Goal: Task Accomplishment & Management: Use online tool/utility

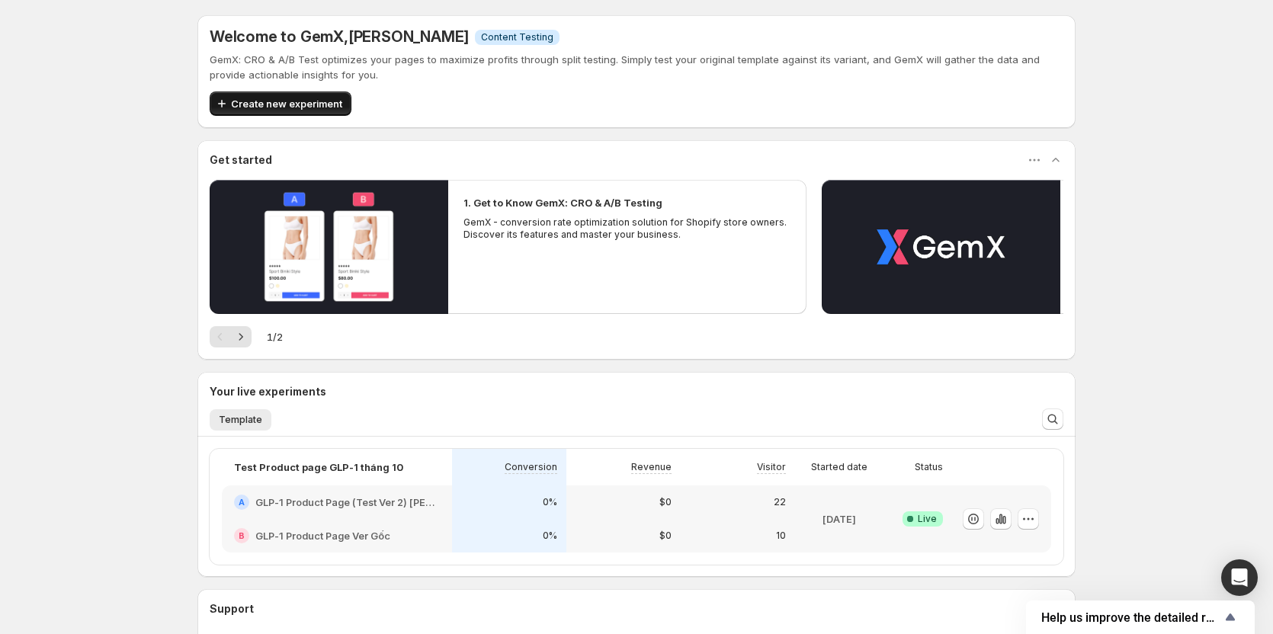
click at [276, 111] on span "Create new experiment" at bounding box center [286, 103] width 111 height 15
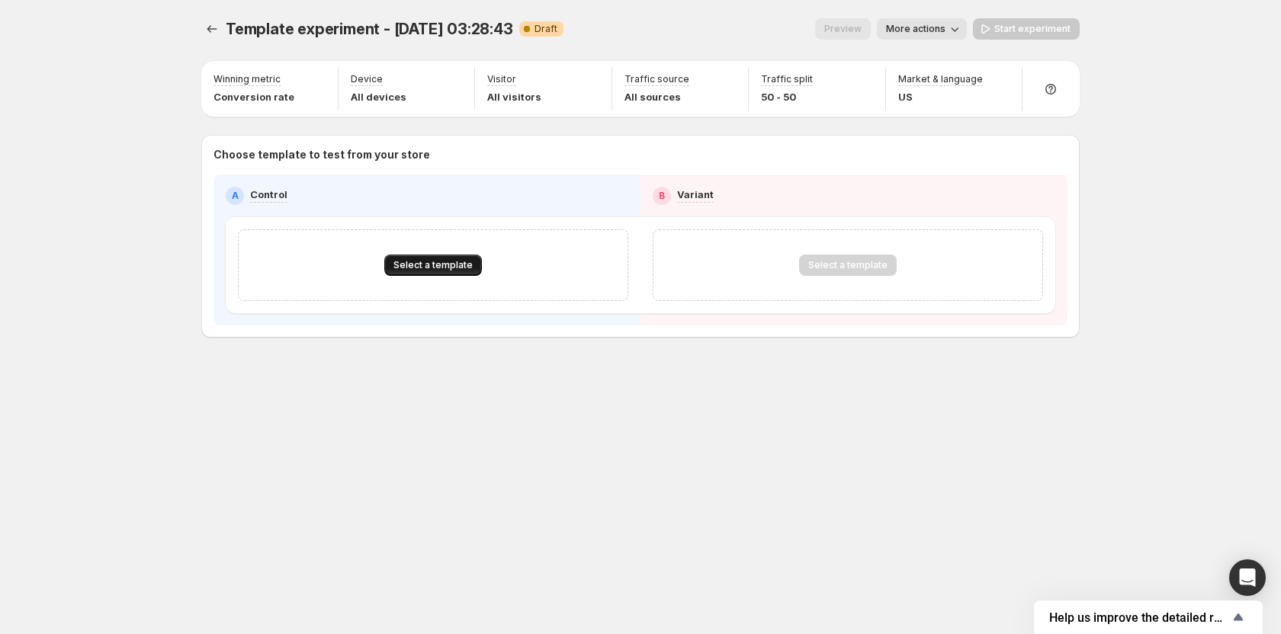
click at [441, 271] on span "Select a template" at bounding box center [432, 265] width 79 height 12
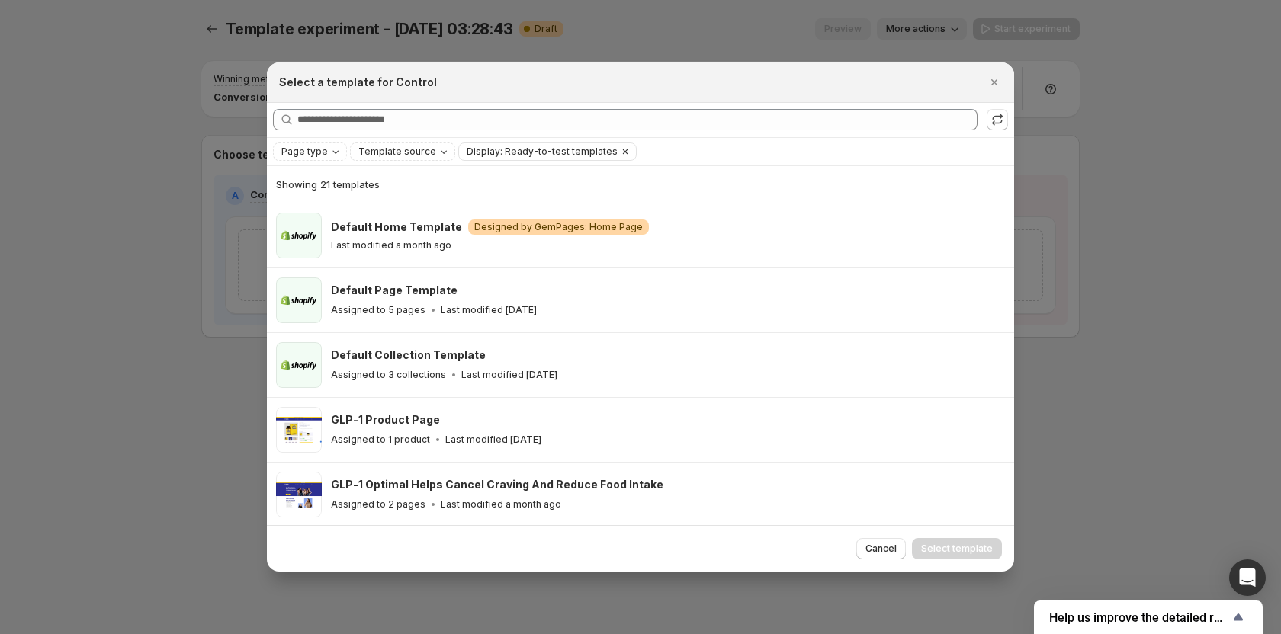
click at [504, 156] on span "Display: Ready-to-test templates" at bounding box center [542, 152] width 151 height 12
click at [509, 182] on span "Ready-to-test templates" at bounding box center [536, 181] width 114 height 12
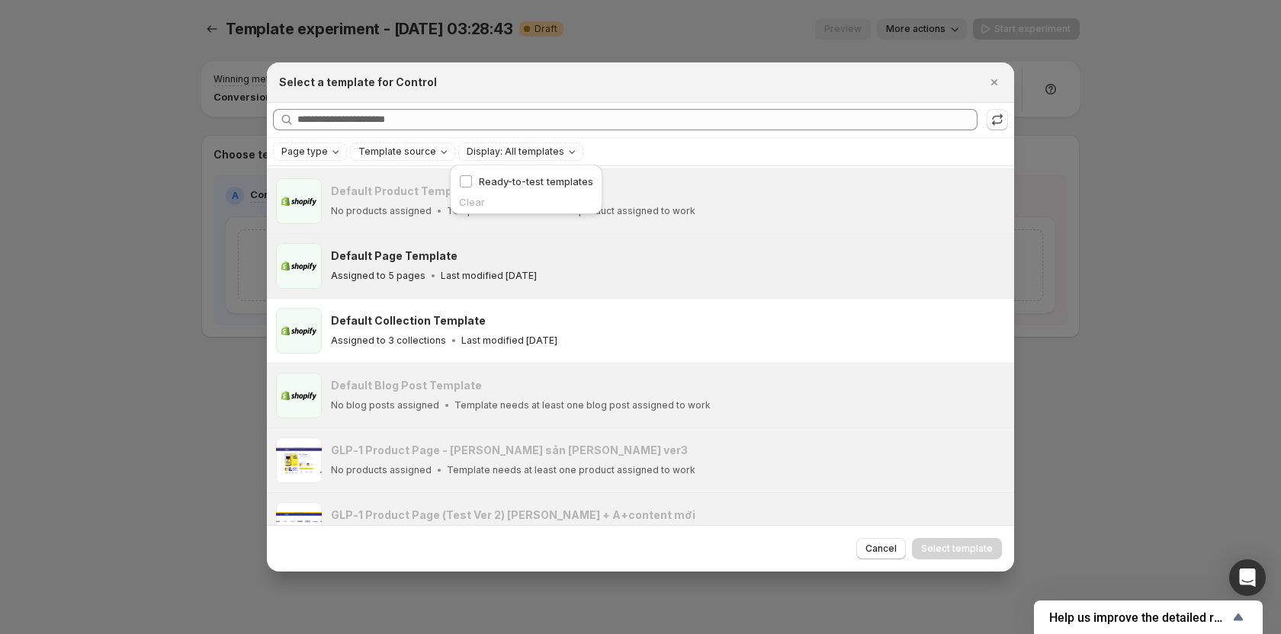
scroll to position [153, 0]
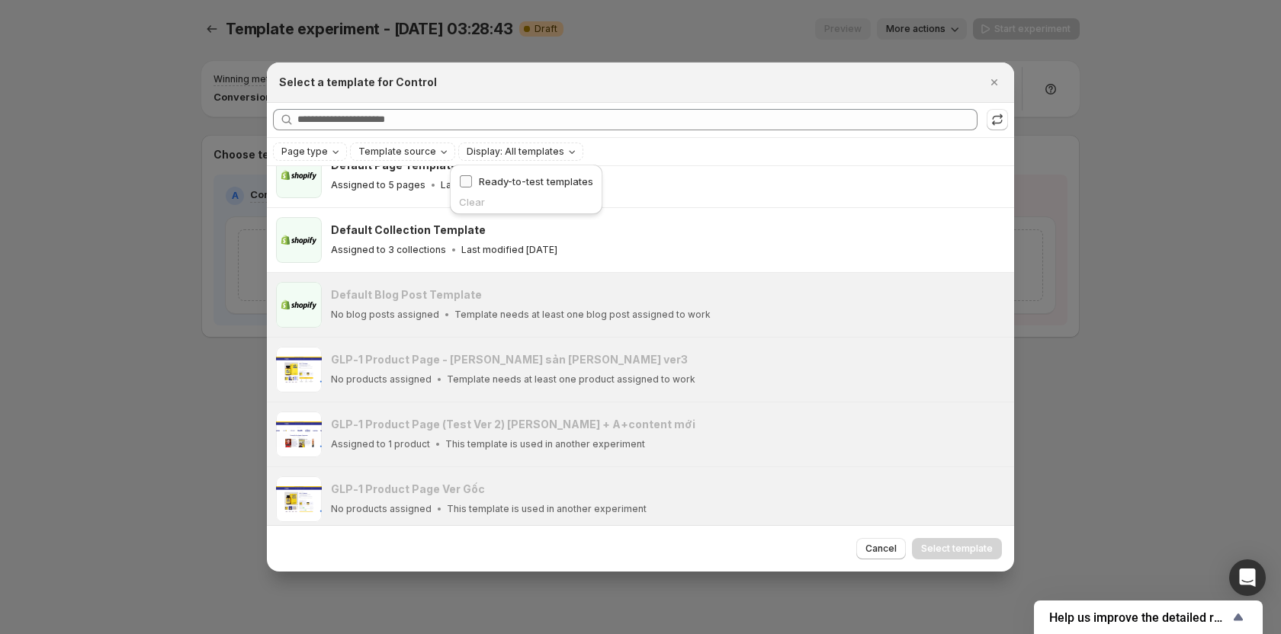
click at [492, 188] on span "Ready-to-test templates" at bounding box center [536, 181] width 114 height 15
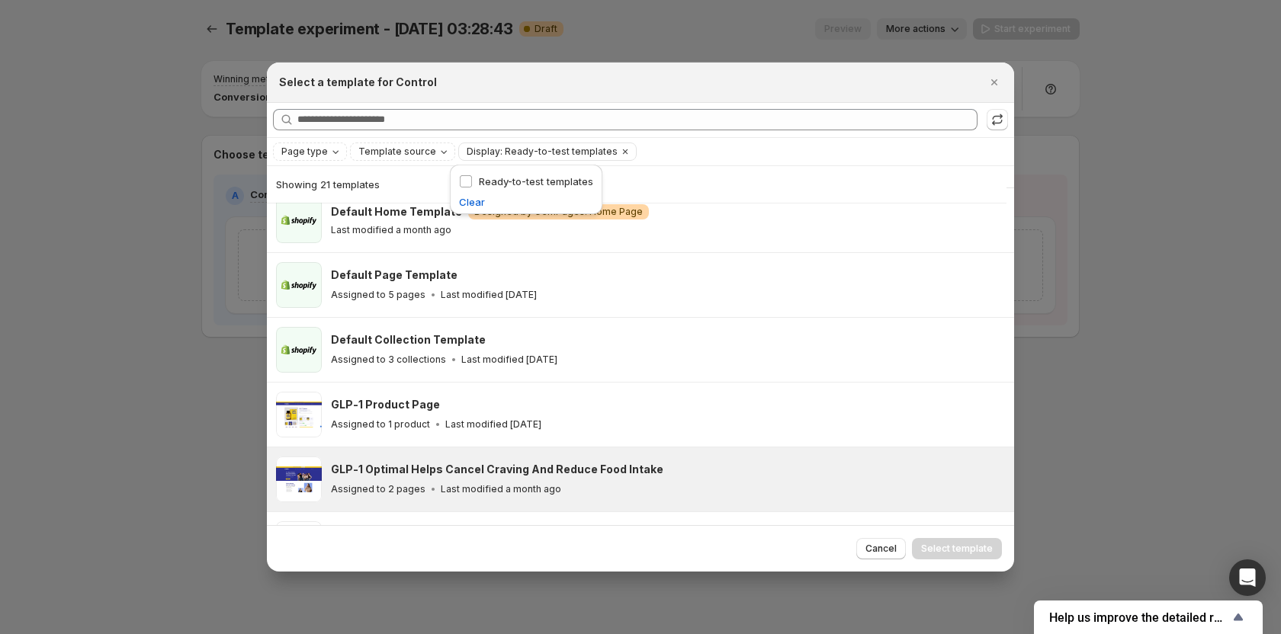
scroll to position [0, 0]
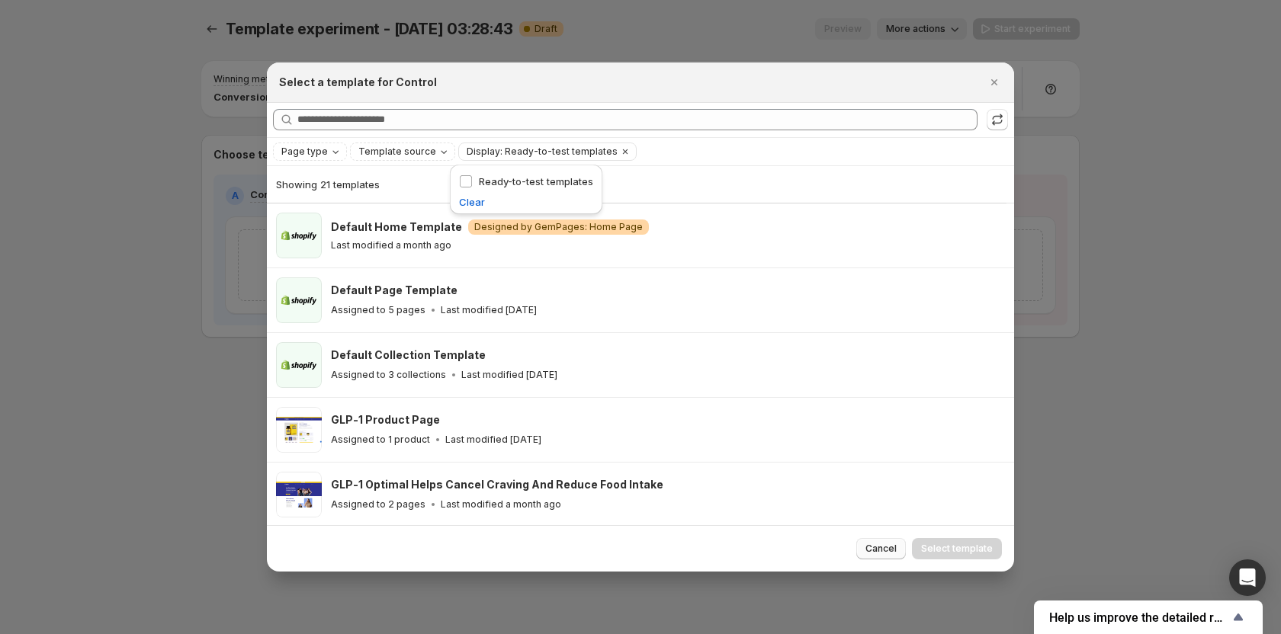
click at [879, 556] on button "Cancel" at bounding box center [881, 548] width 50 height 21
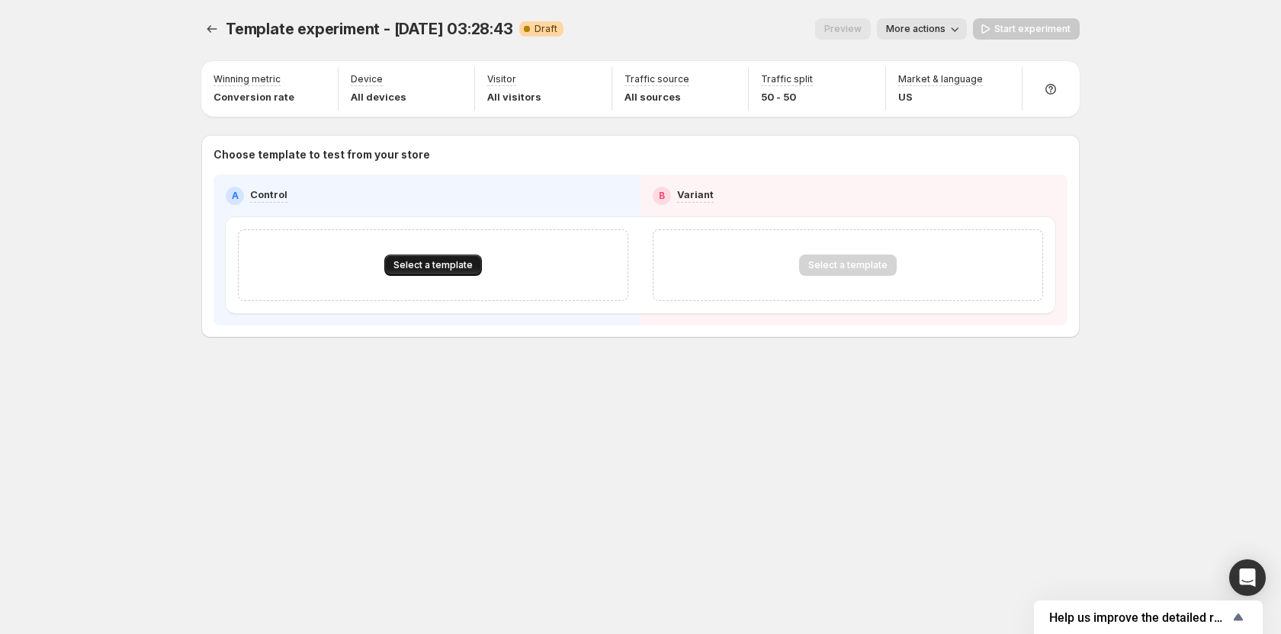
click at [455, 272] on button "Select a template" at bounding box center [433, 265] width 98 height 21
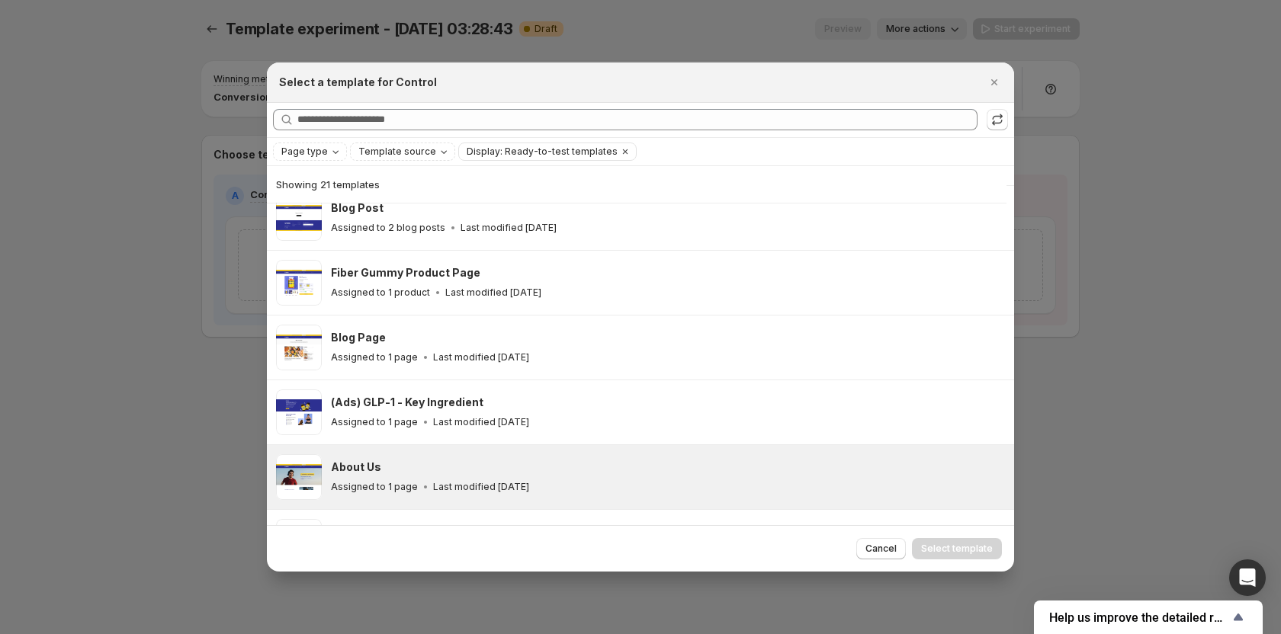
scroll to position [37, 0]
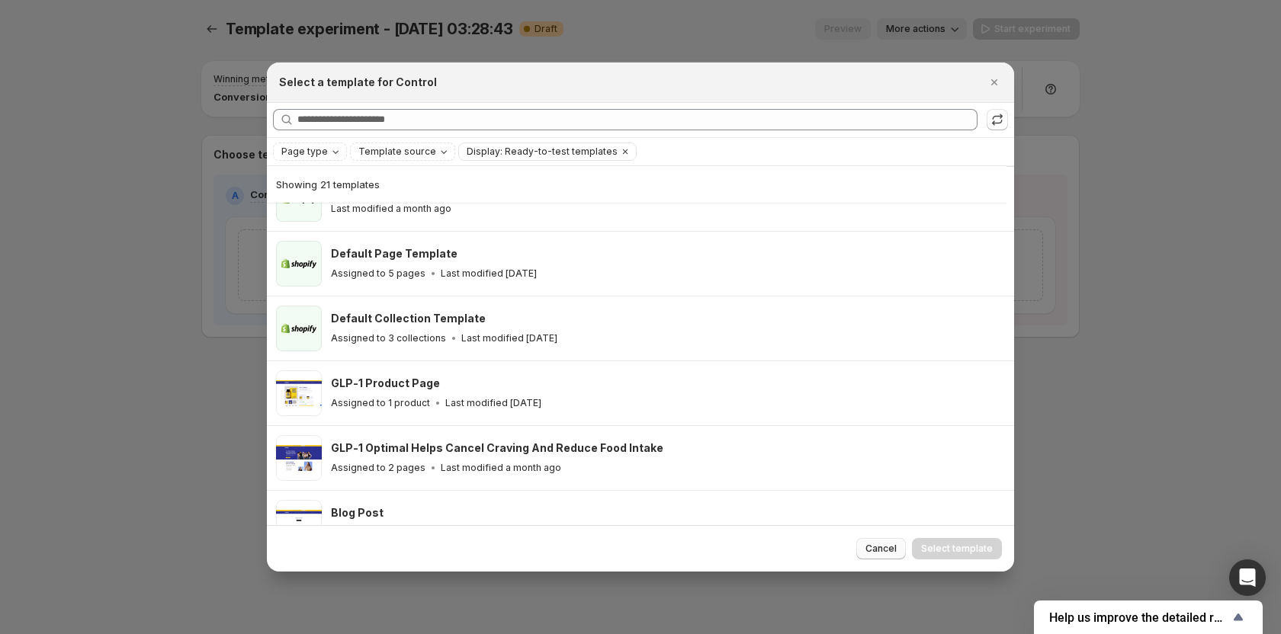
click at [876, 544] on span "Cancel" at bounding box center [881, 549] width 31 height 12
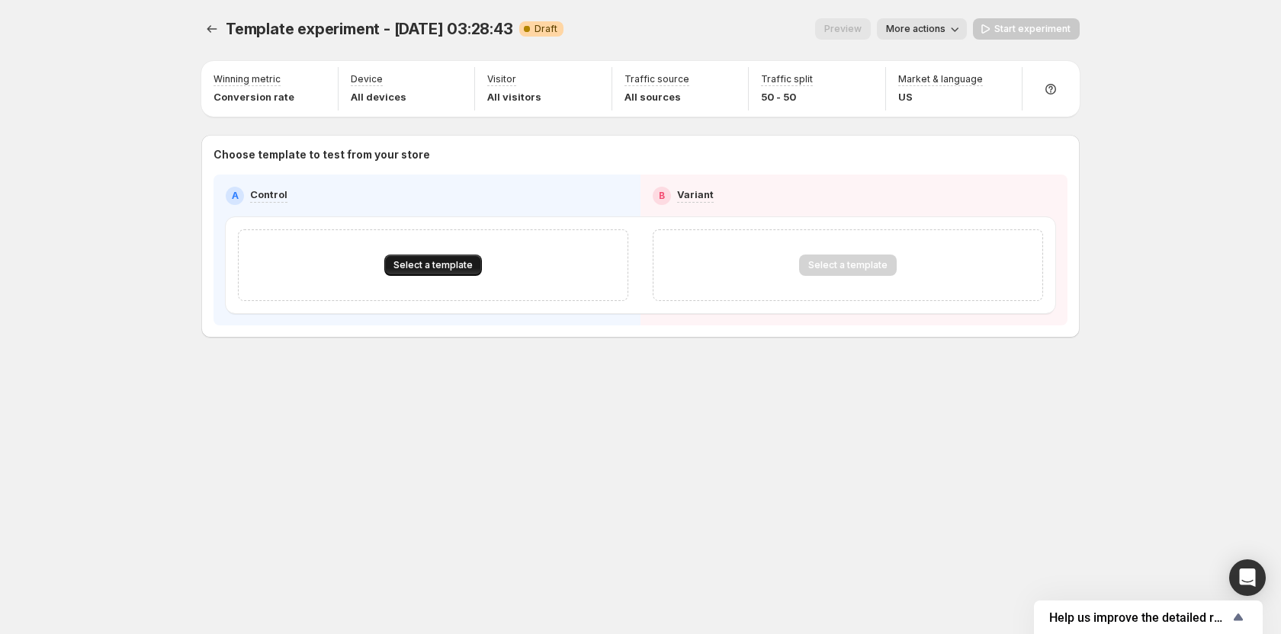
click at [465, 271] on button "Select a template" at bounding box center [433, 265] width 98 height 21
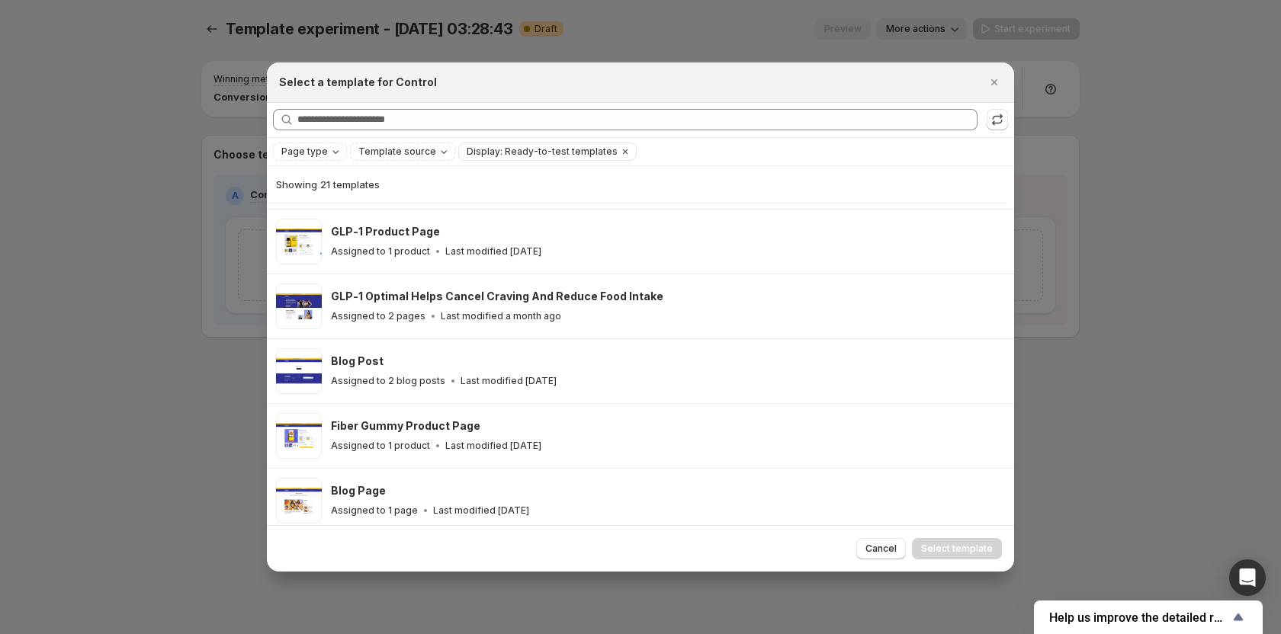
scroll to position [189, 0]
click at [519, 146] on span "Display: Ready-to-test templates" at bounding box center [542, 152] width 151 height 12
click at [560, 185] on span "Ready-to-test templates" at bounding box center [536, 181] width 114 height 12
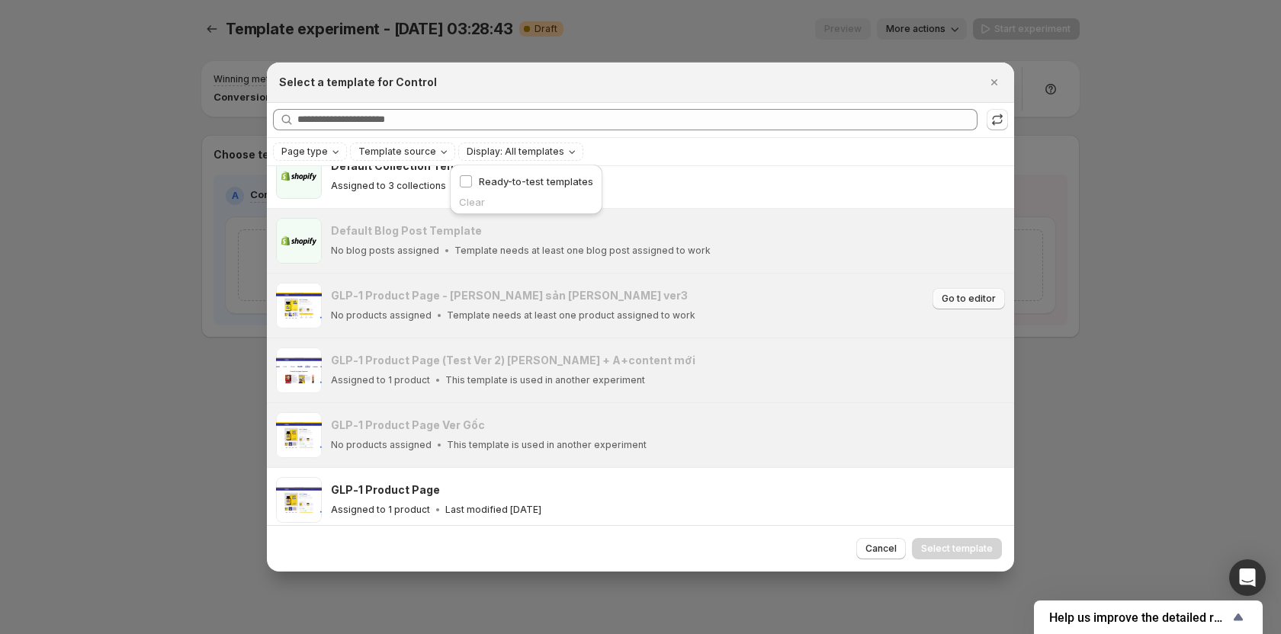
click at [976, 298] on span "Go to editor" at bounding box center [969, 299] width 54 height 12
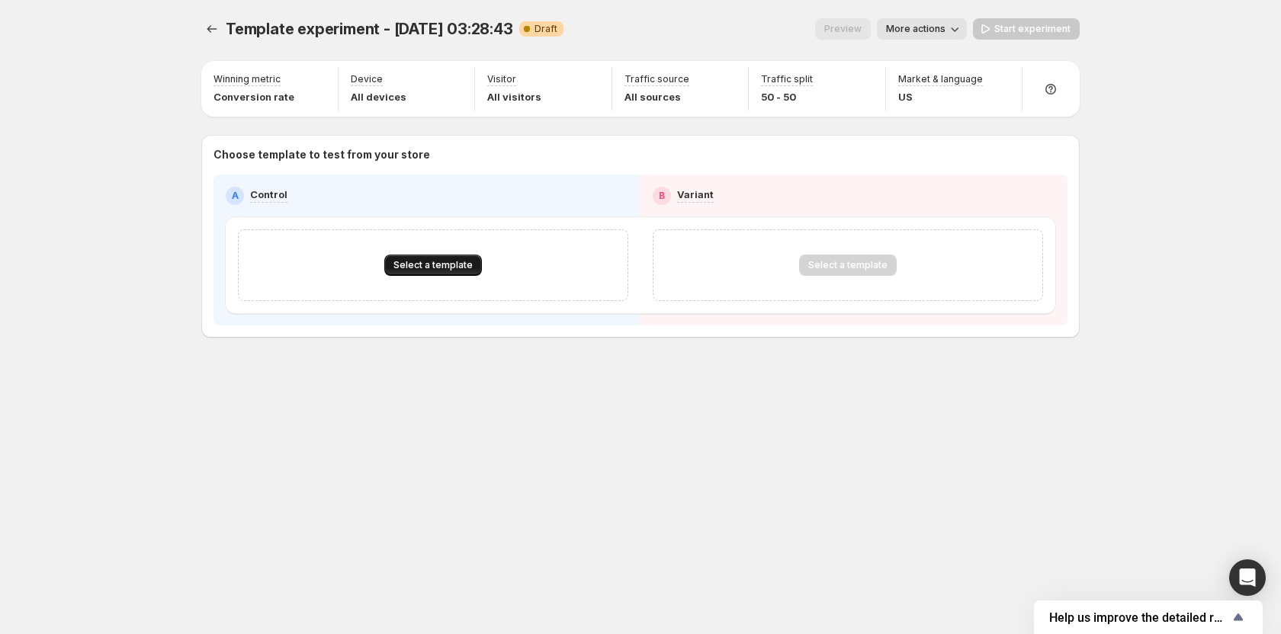
click at [451, 261] on span "Select a template" at bounding box center [432, 265] width 79 height 12
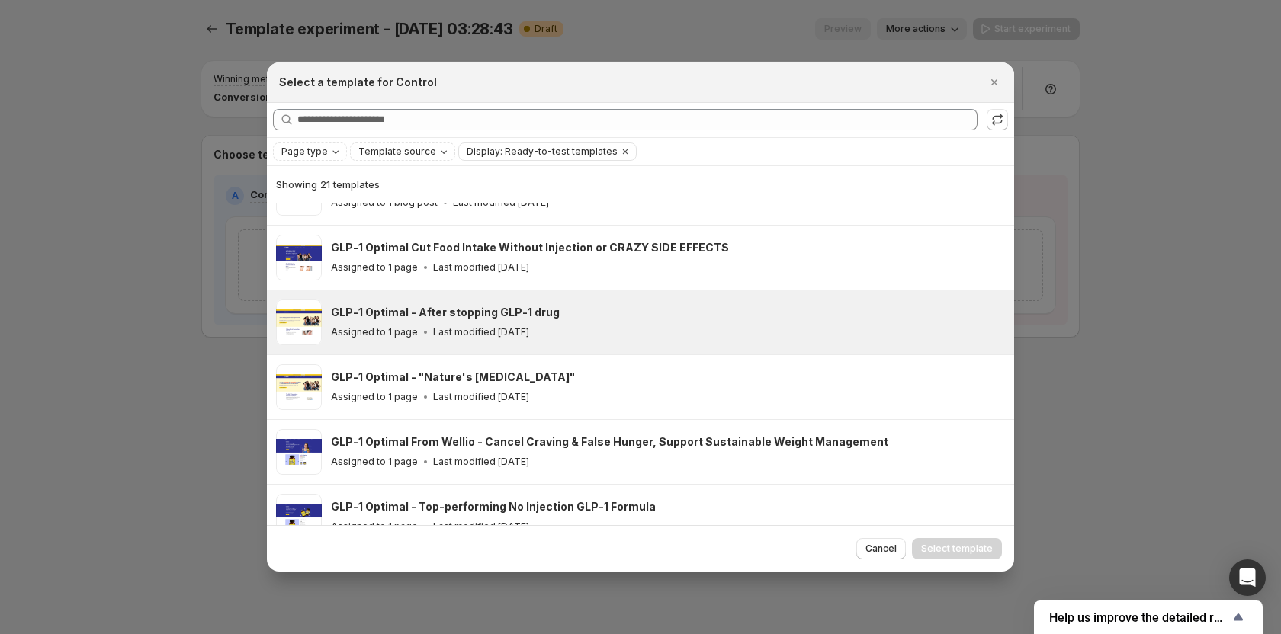
scroll to position [763, 0]
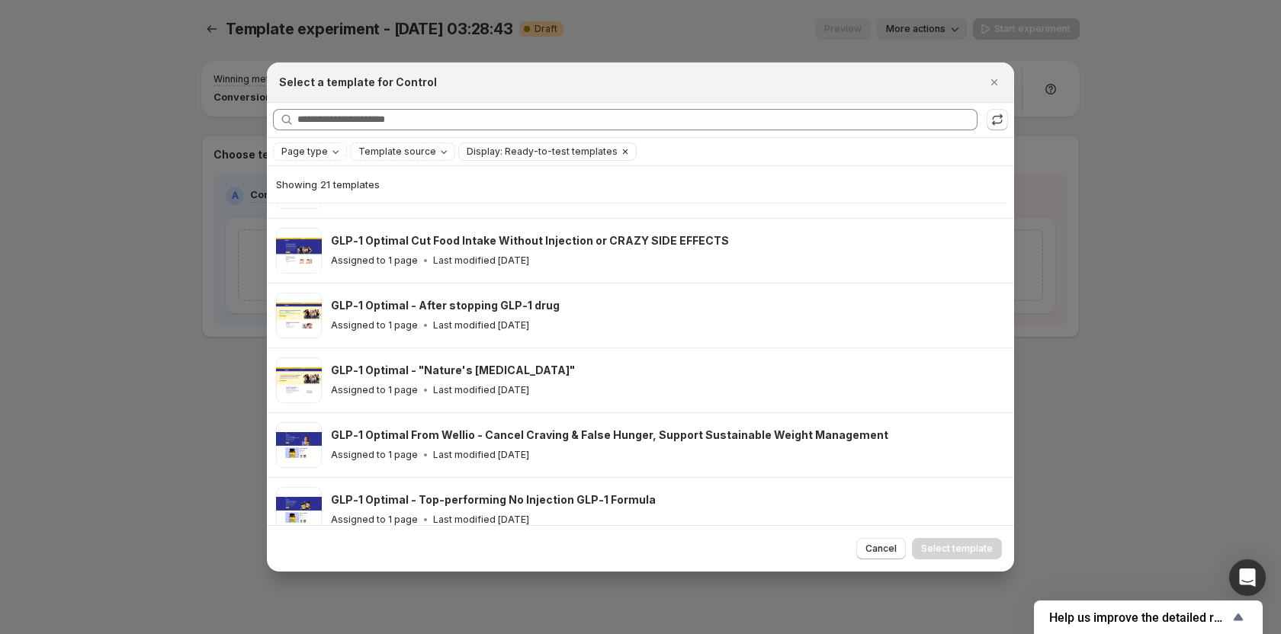
click at [619, 153] on icon "Clear" at bounding box center [625, 152] width 12 height 12
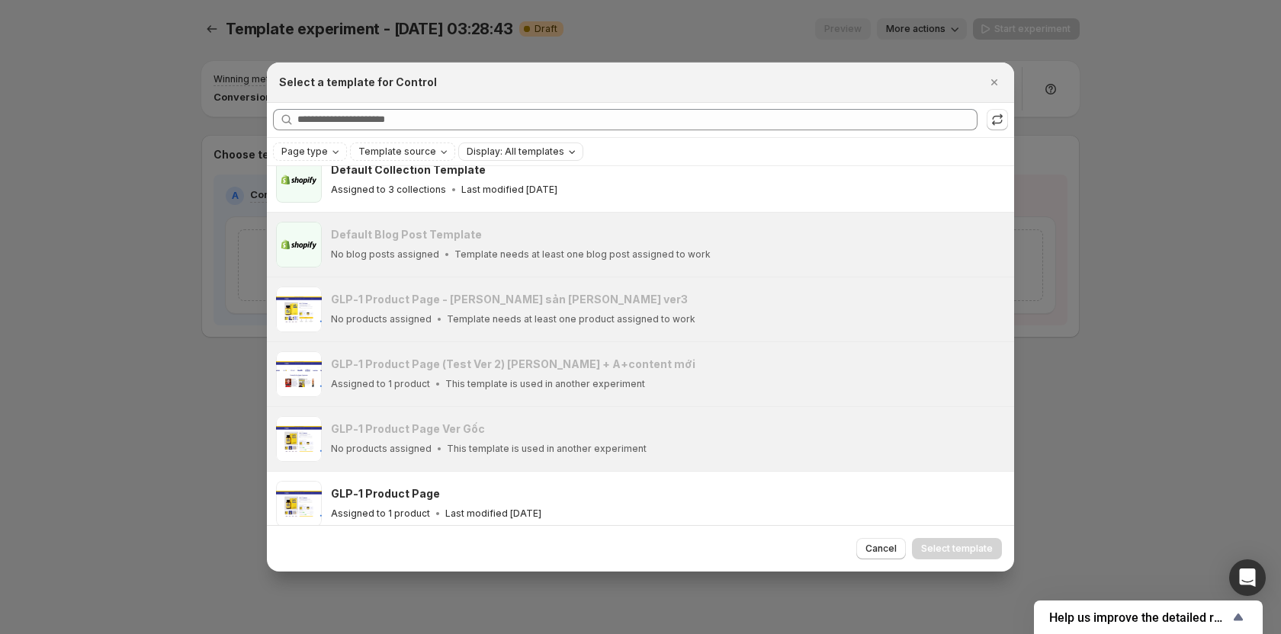
scroll to position [218, 0]
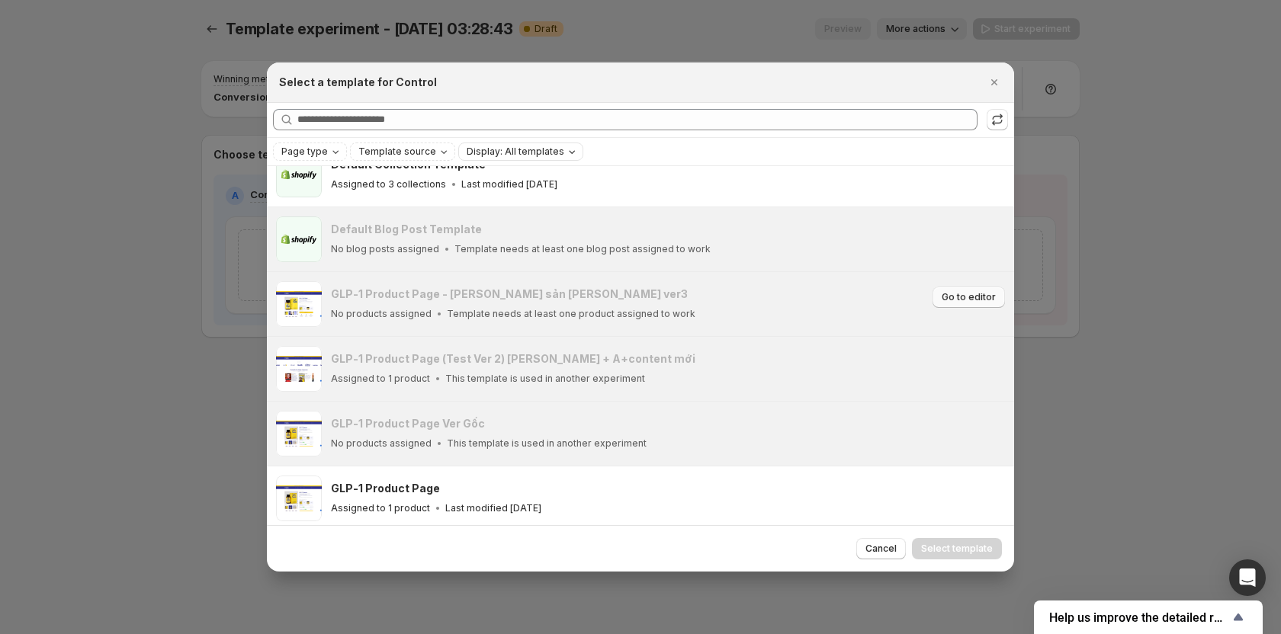
click at [960, 295] on span "Go to editor" at bounding box center [969, 297] width 54 height 12
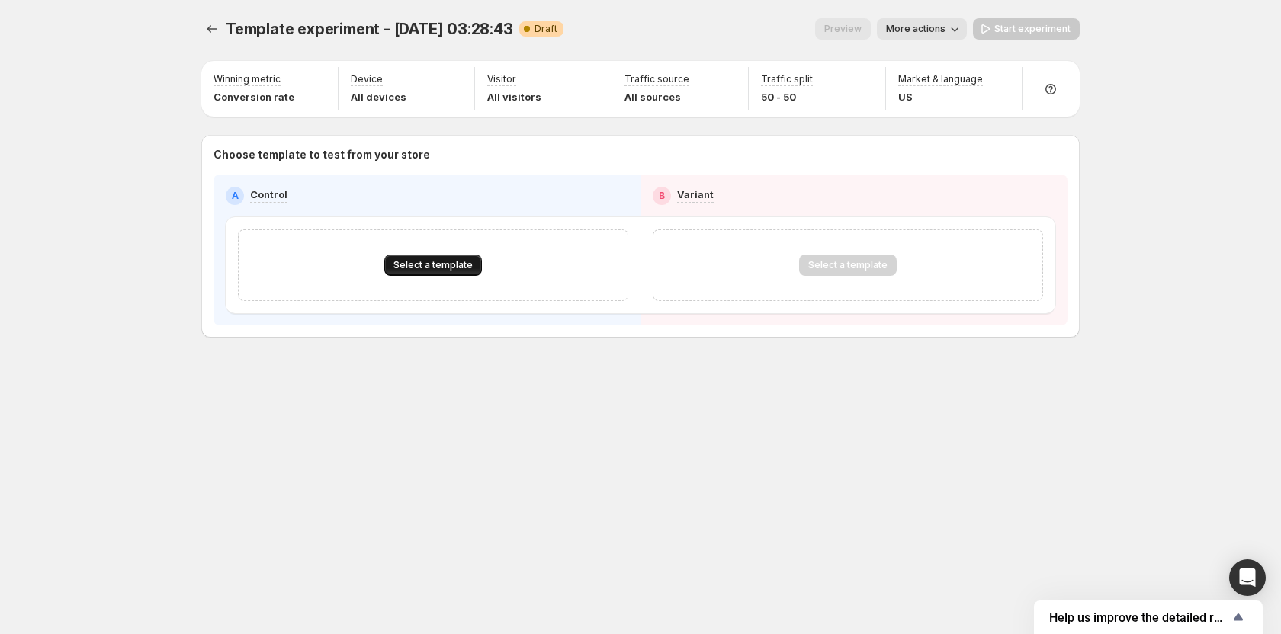
click at [422, 267] on span "Select a template" at bounding box center [432, 265] width 79 height 12
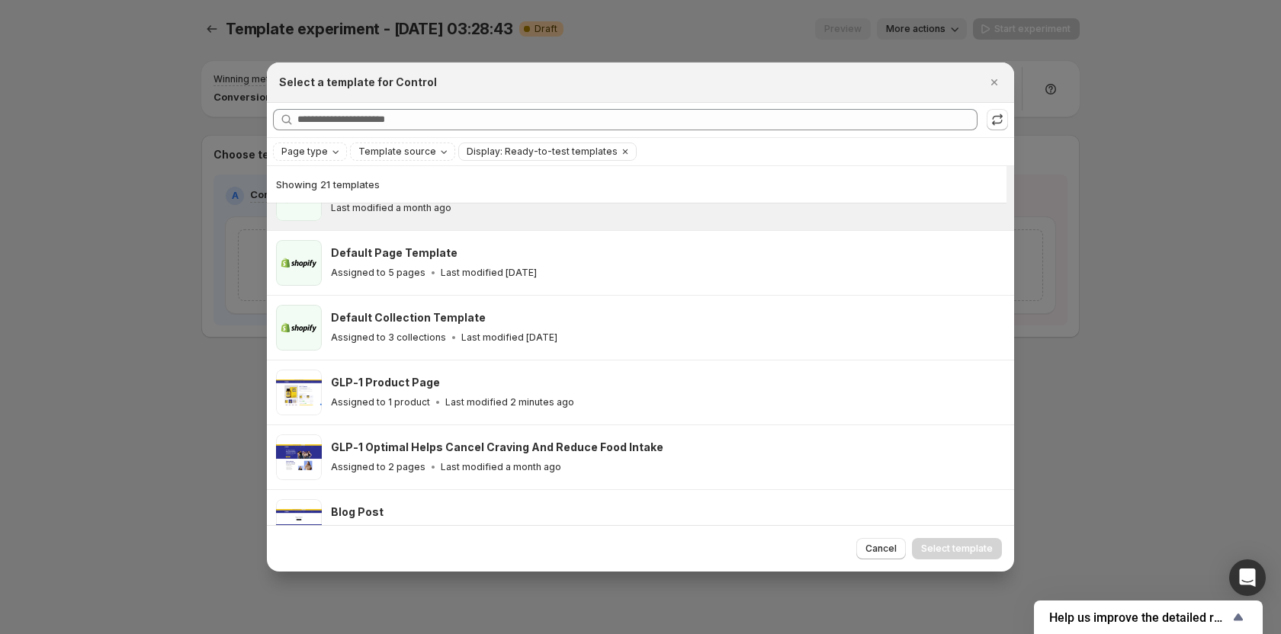
scroll to position [37, 0]
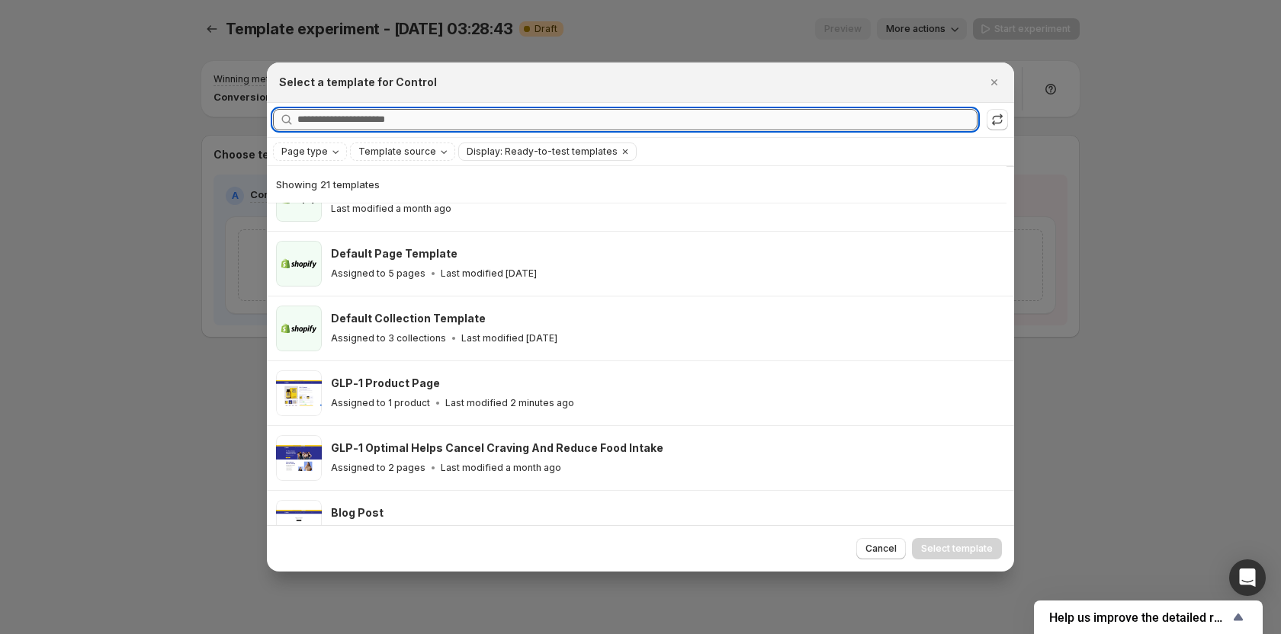
click at [604, 111] on input "Searching all templates" at bounding box center [637, 119] width 680 height 21
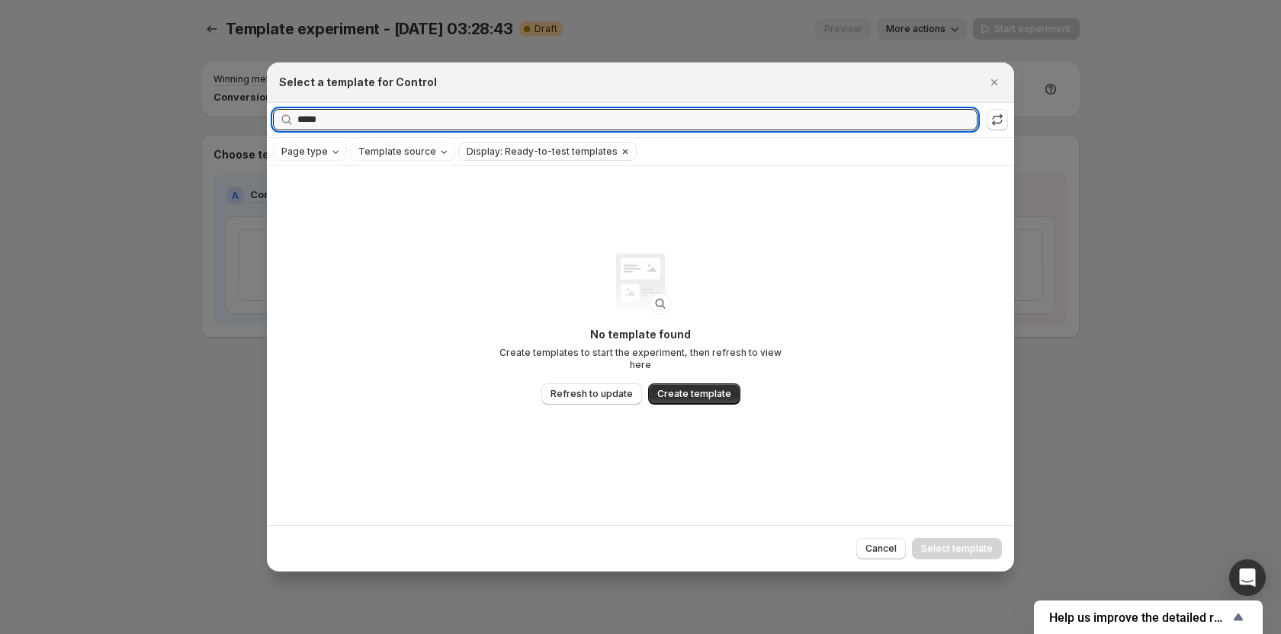
click at [619, 154] on icon "Clear" at bounding box center [625, 152] width 12 height 12
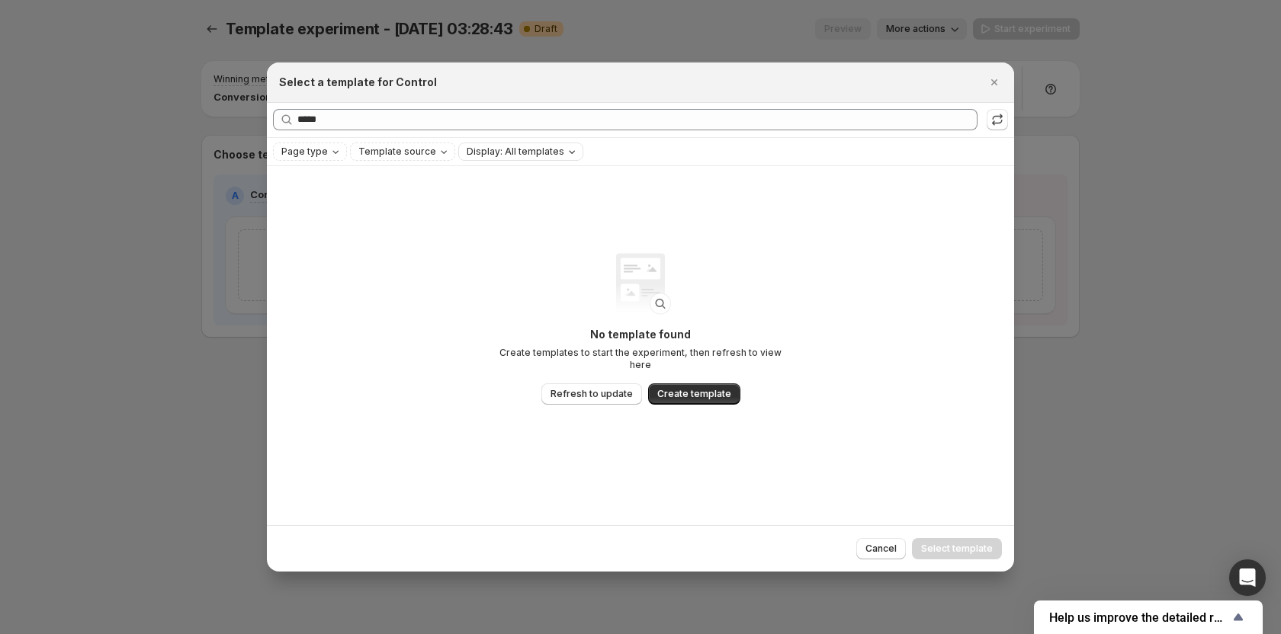
click at [715, 132] on div "Searching all templates ***** Clear" at bounding box center [640, 120] width 747 height 34
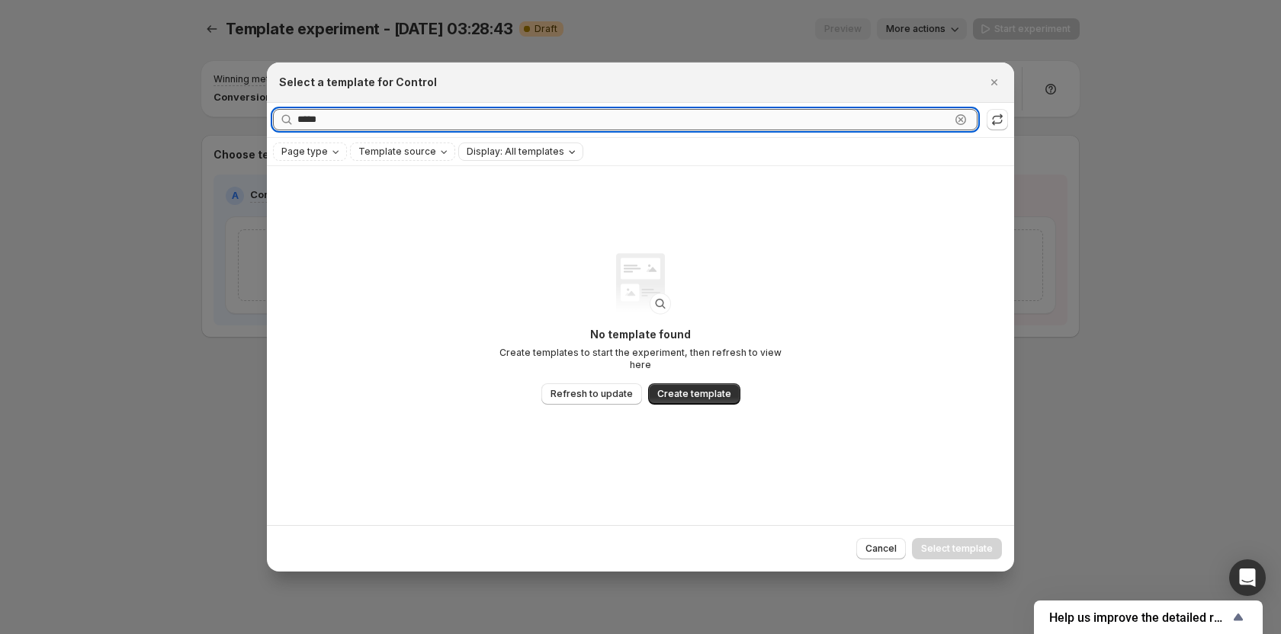
click at [715, 130] on input "*****" at bounding box center [623, 119] width 653 height 21
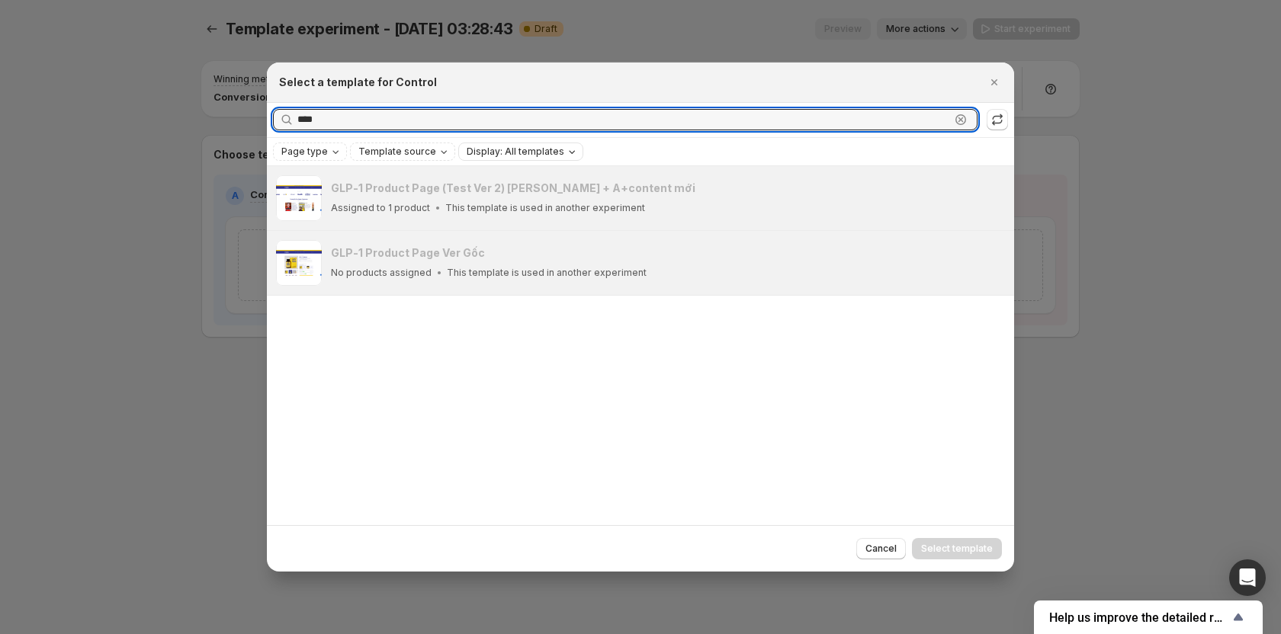
type input "*****"
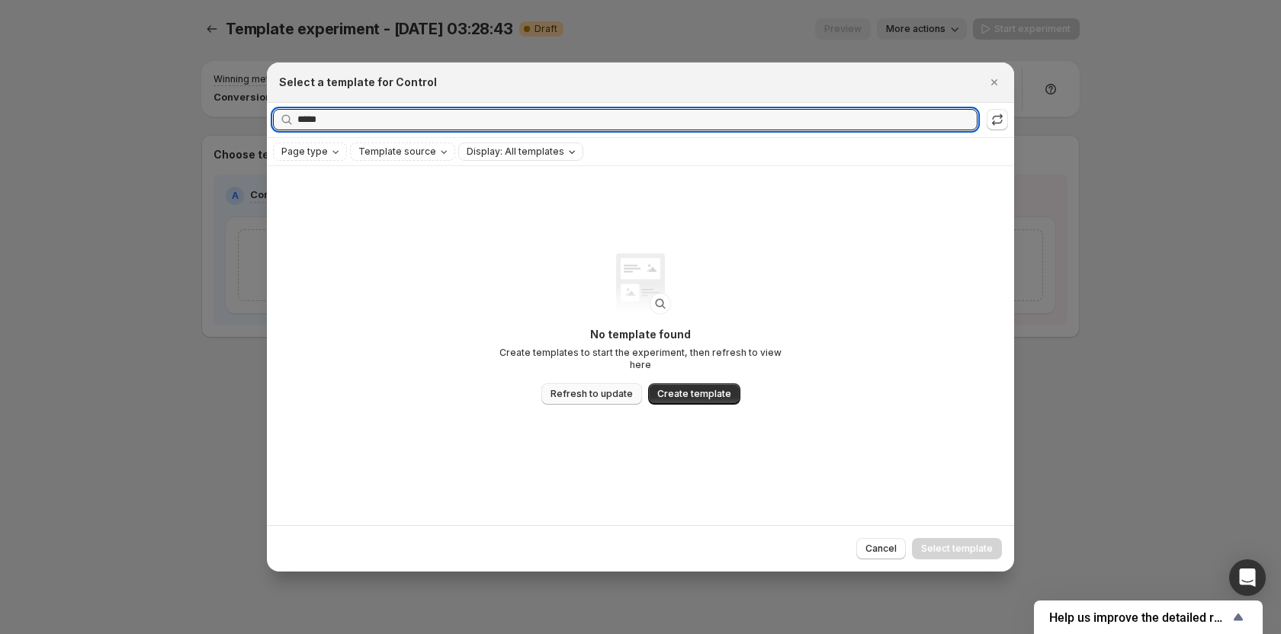
click at [579, 388] on span "Refresh to update" at bounding box center [592, 394] width 82 height 12
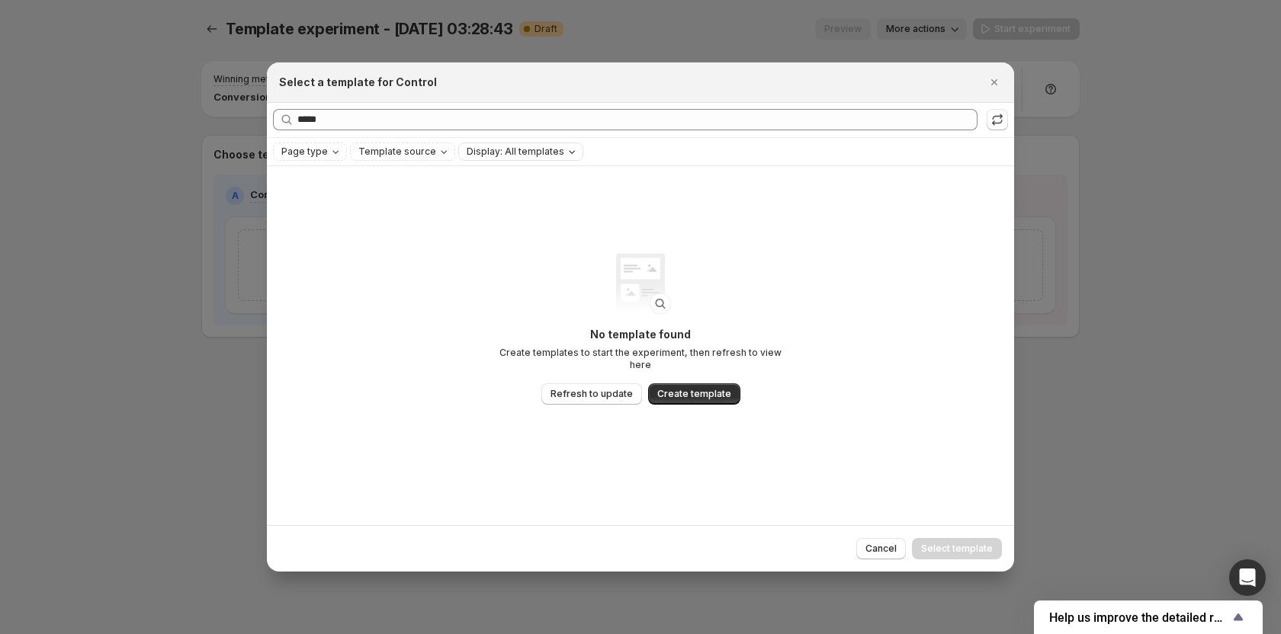
click at [579, 384] on button "Refresh to update" at bounding box center [591, 394] width 101 height 21
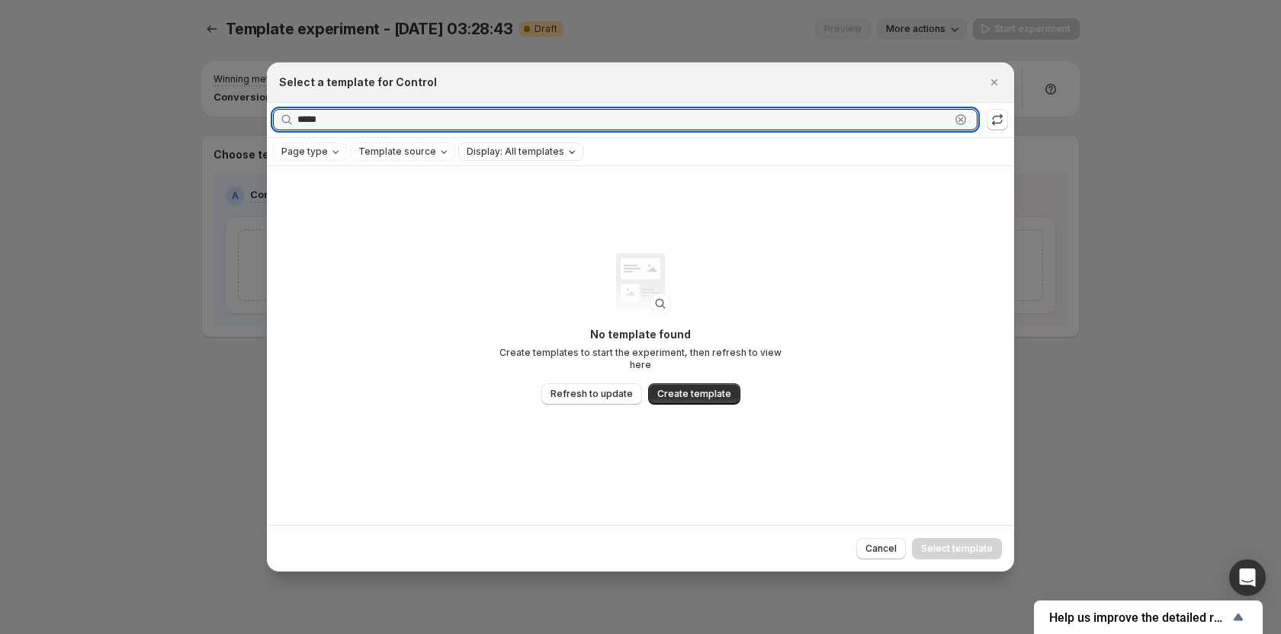
click at [960, 118] on div "***** Clear" at bounding box center [625, 119] width 705 height 21
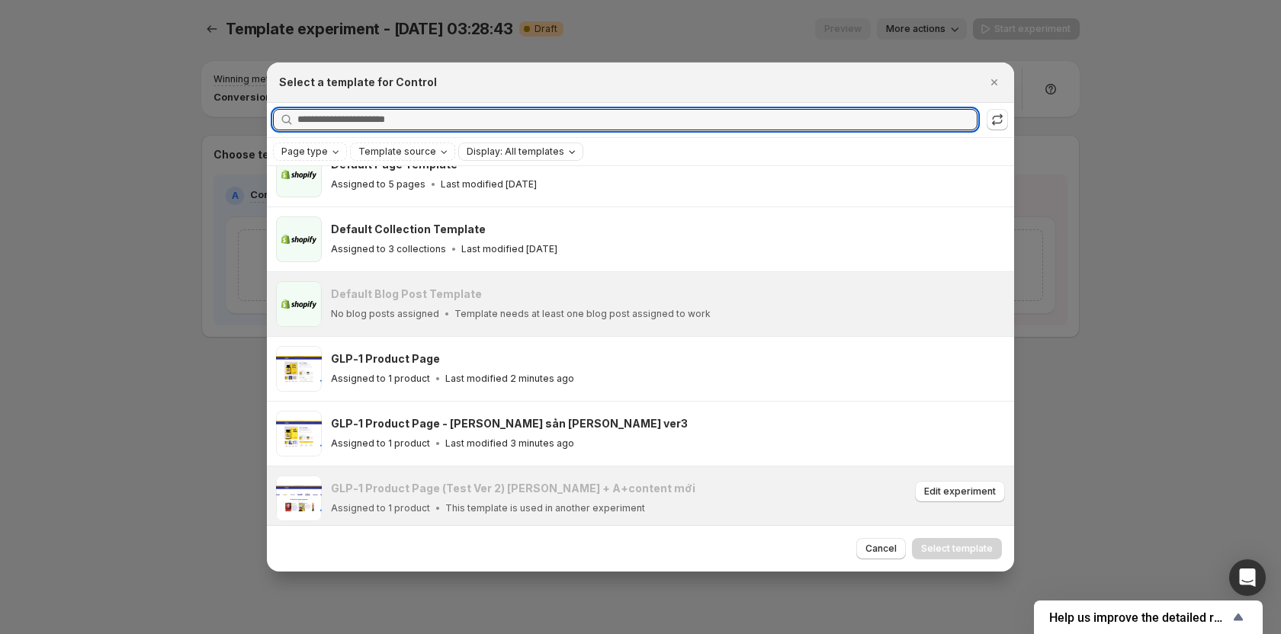
scroll to position [153, 0]
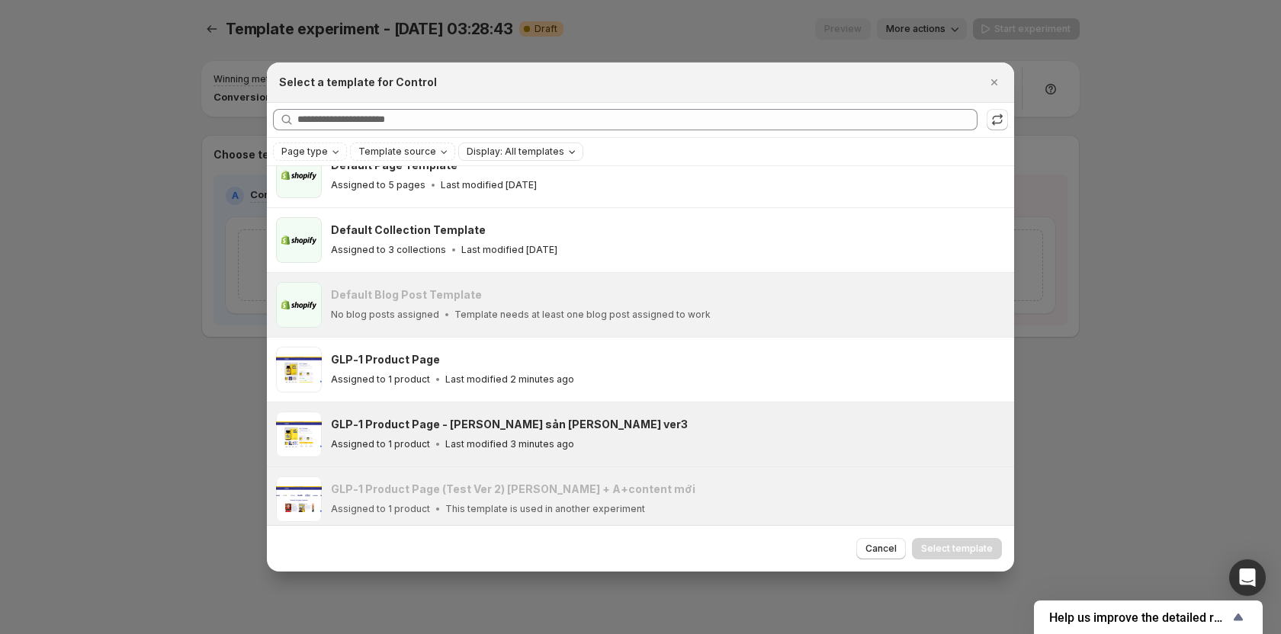
click at [564, 419] on div "GLP-1 Product Page - [PERSON_NAME] sản [PERSON_NAME] ver3" at bounding box center [666, 424] width 670 height 15
click at [525, 453] on div "GLP-1 Product Page - [PERSON_NAME] sản [PERSON_NAME] ver3 Assigned to 1 product…" at bounding box center [668, 435] width 674 height 46
click at [527, 438] on p "Last modified 4 minutes ago" at bounding box center [509, 444] width 129 height 12
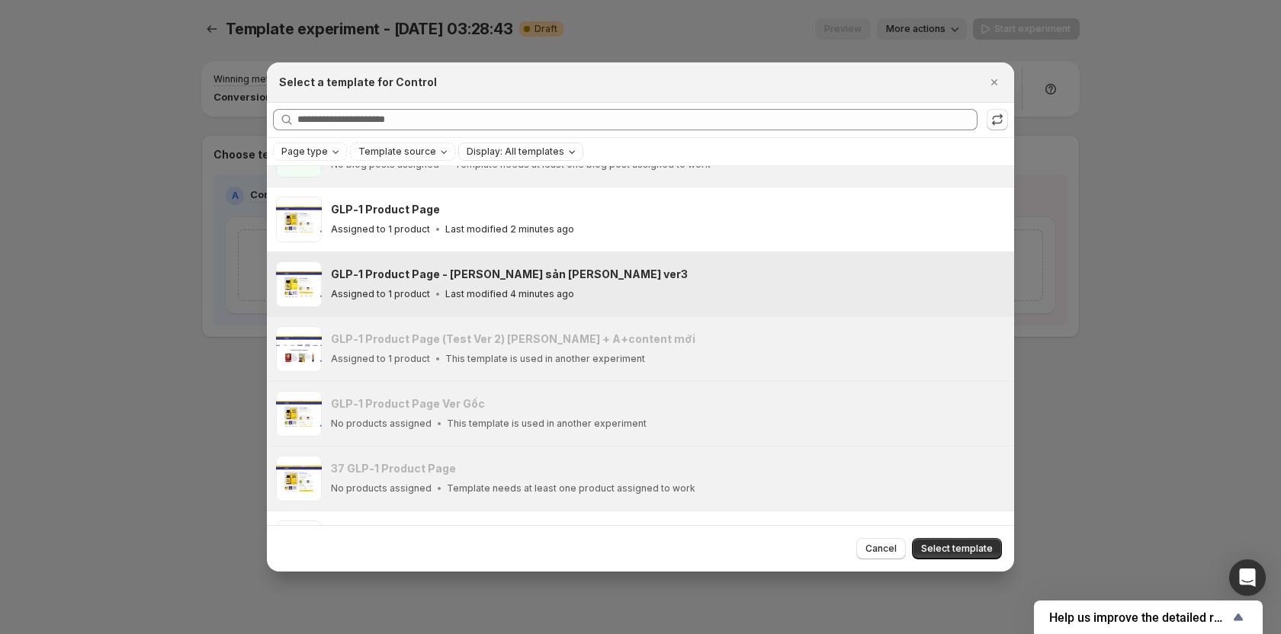
scroll to position [305, 0]
click at [974, 550] on span "Select template" at bounding box center [957, 549] width 72 height 12
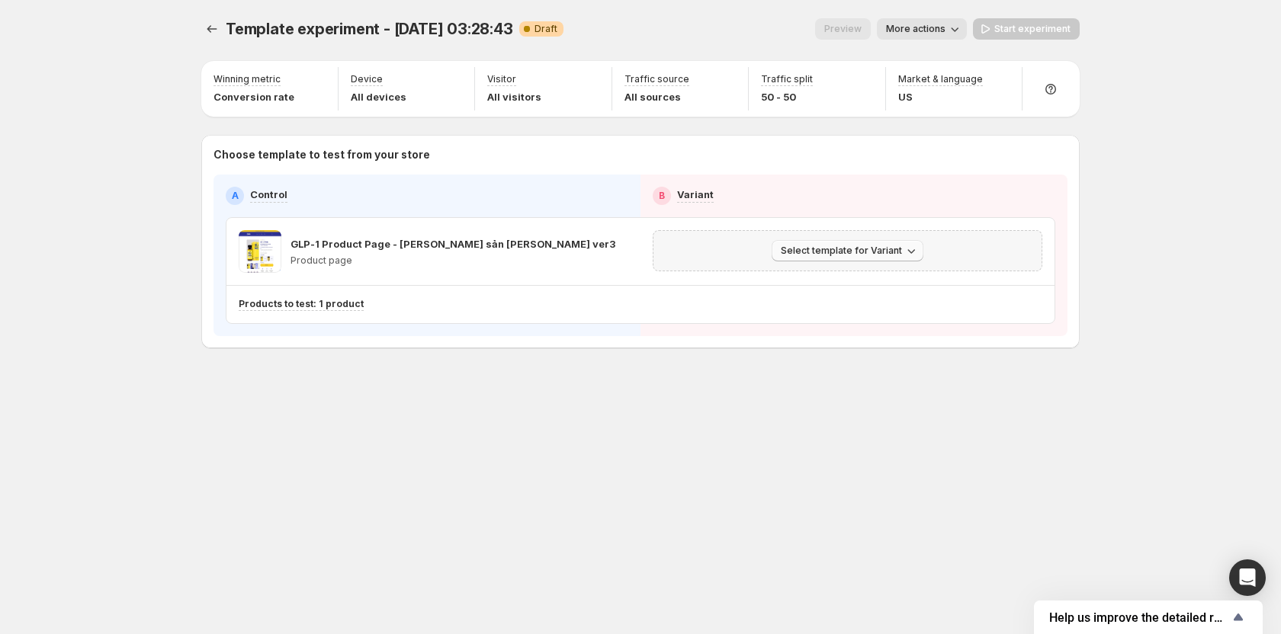
click at [848, 251] on span "Select template for Variant" at bounding box center [841, 251] width 121 height 12
click at [857, 281] on span "Select an existing template" at bounding box center [836, 283] width 129 height 12
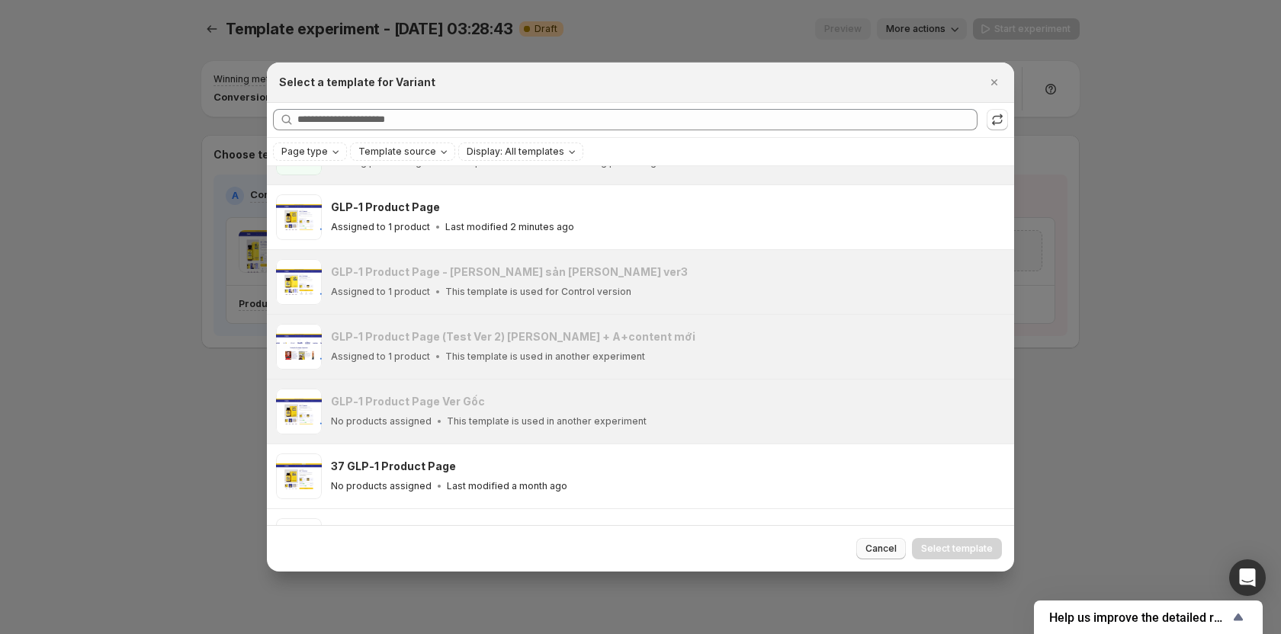
click at [876, 558] on button "Cancel" at bounding box center [881, 548] width 50 height 21
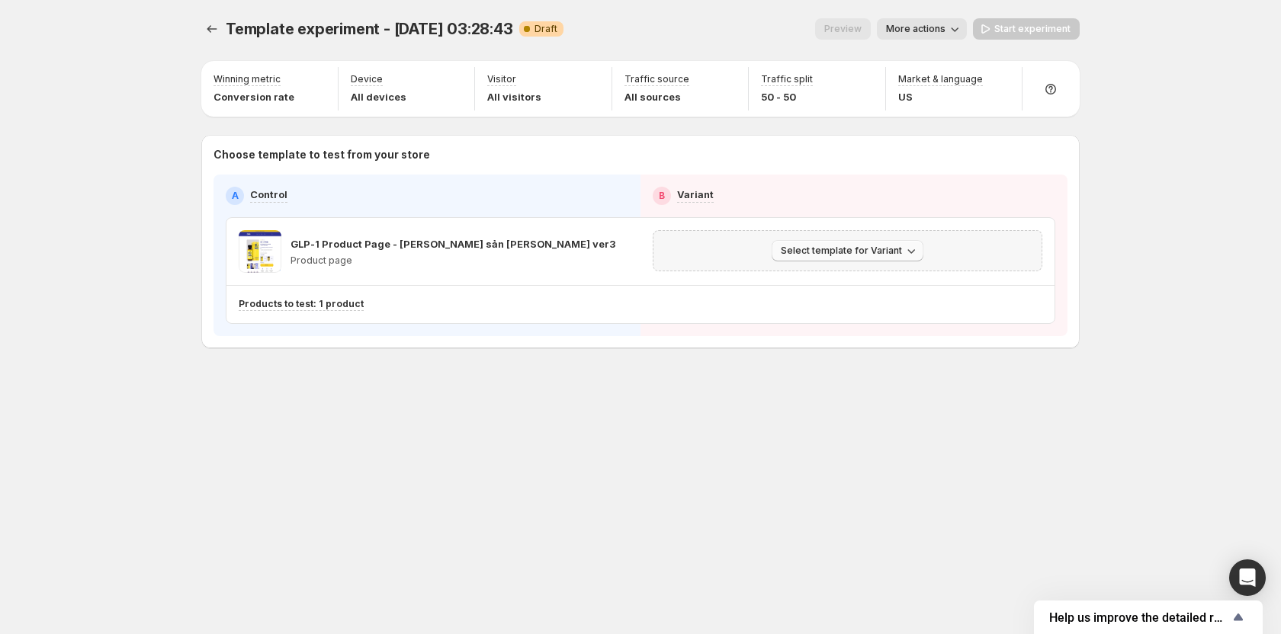
click at [830, 249] on span "Select template for Variant" at bounding box center [841, 251] width 121 height 12
click at [838, 282] on span "Select an existing template" at bounding box center [836, 283] width 129 height 12
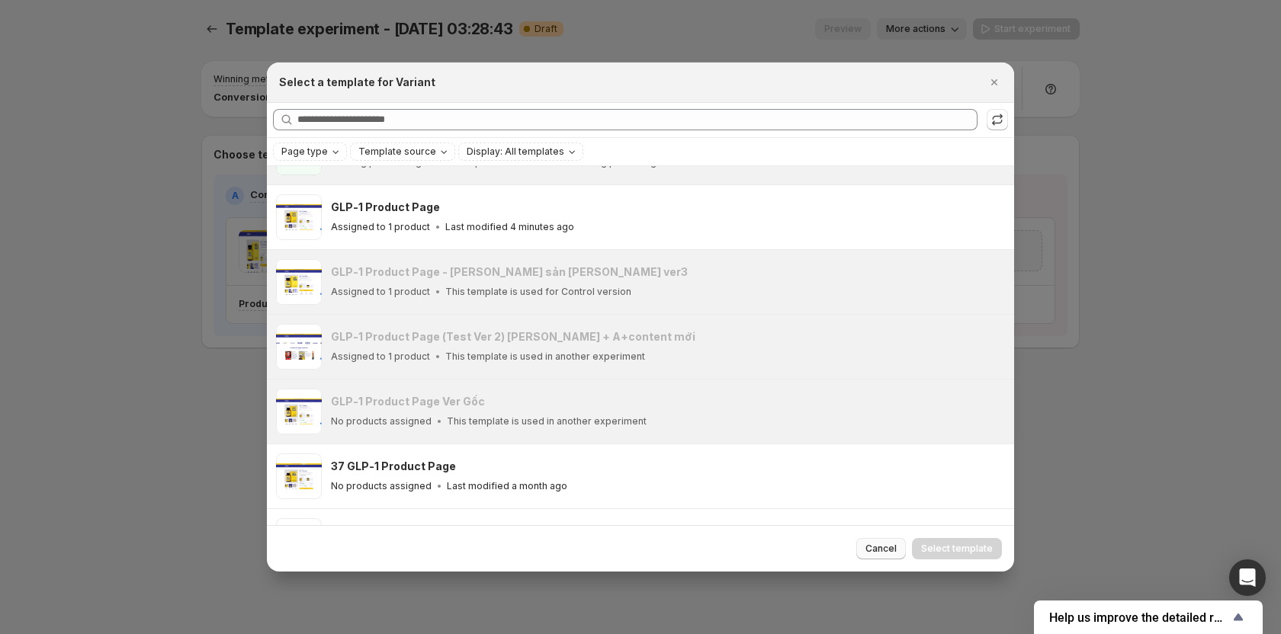
click at [875, 554] on span "Cancel" at bounding box center [881, 549] width 31 height 12
